Goal: Navigation & Orientation: Understand site structure

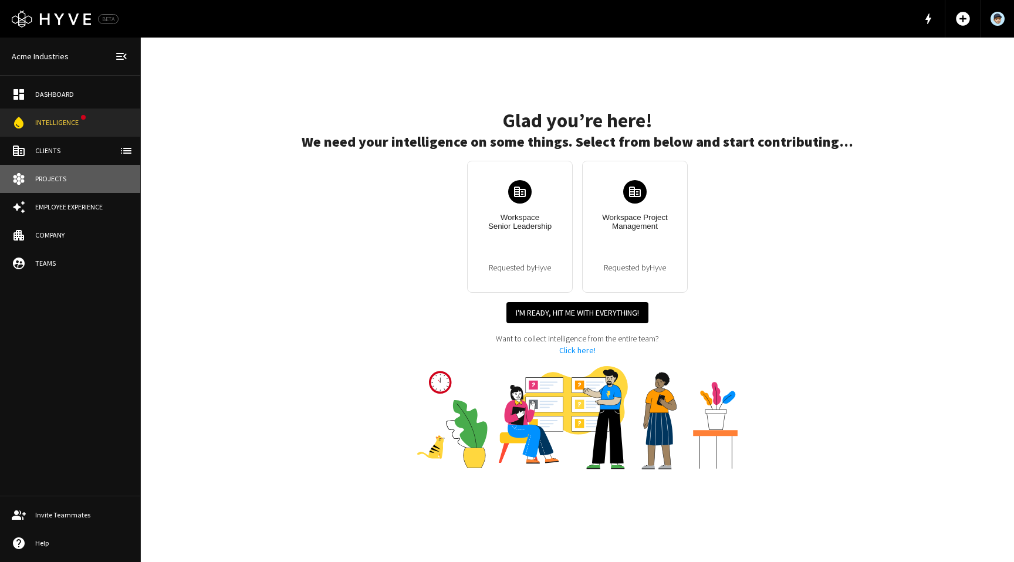
click at [70, 181] on div "Projects" at bounding box center [81, 179] width 93 height 11
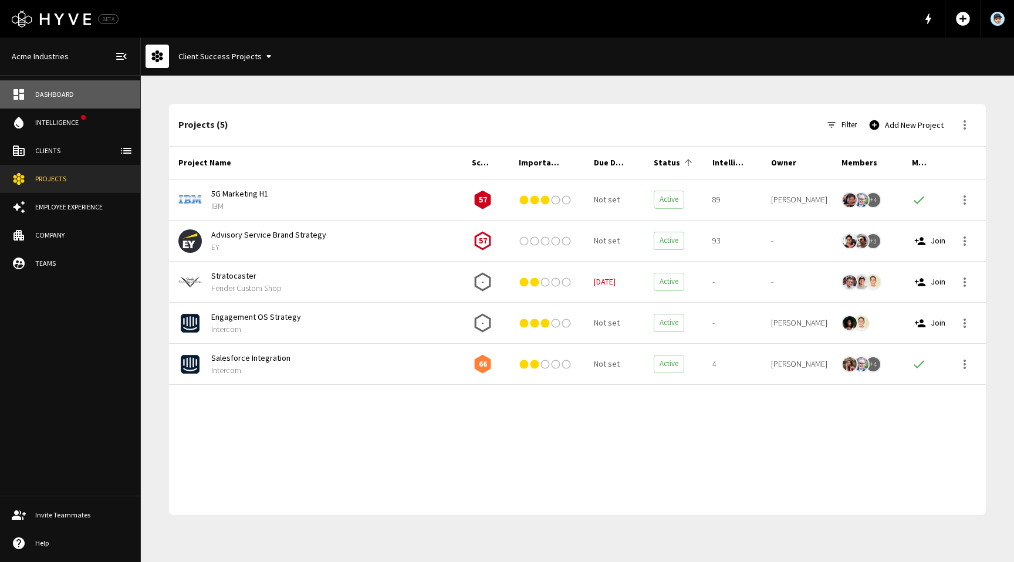
click at [59, 98] on div "Dashboard" at bounding box center [81, 94] width 93 height 11
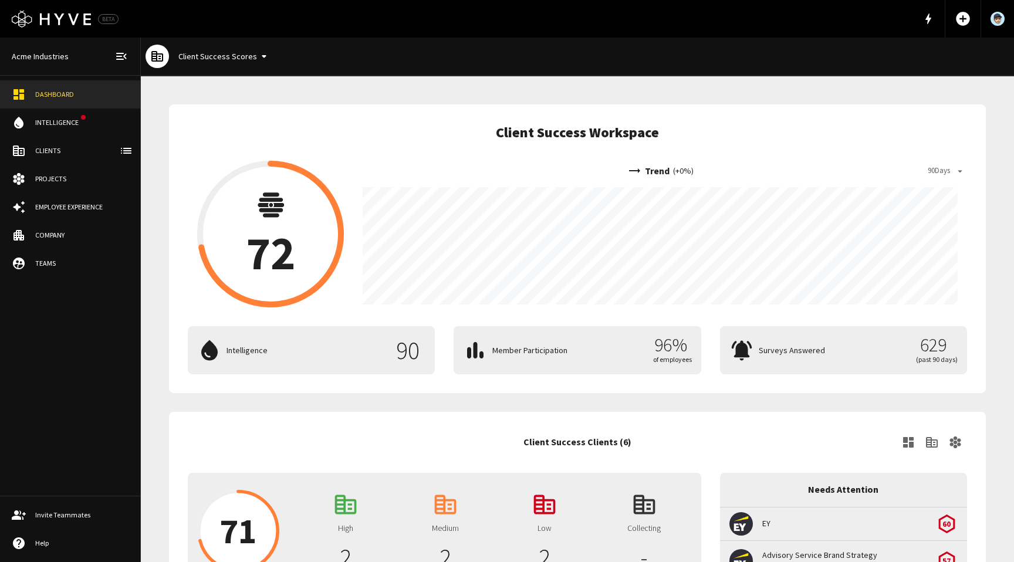
click at [73, 153] on div "Clients" at bounding box center [81, 151] width 93 height 11
